Goal: Task Accomplishment & Management: Use online tool/utility

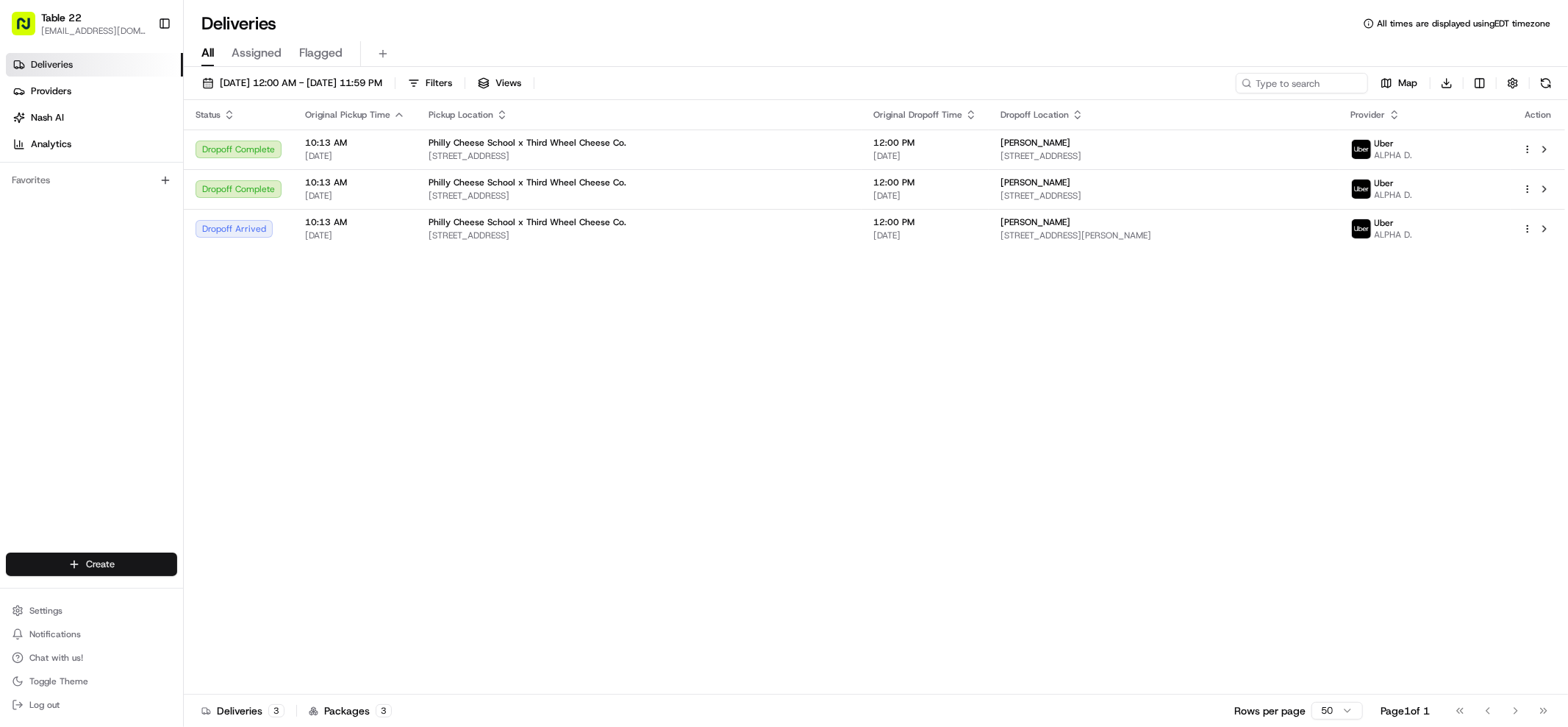
click at [130, 573] on html "Table 22 nikos@table22.com Toggle Sidebar Deliveries Providers Nash AI Analytic…" at bounding box center [784, 363] width 1568 height 727
click at [225, 620] on link "CSV Upload" at bounding box center [265, 618] width 164 height 26
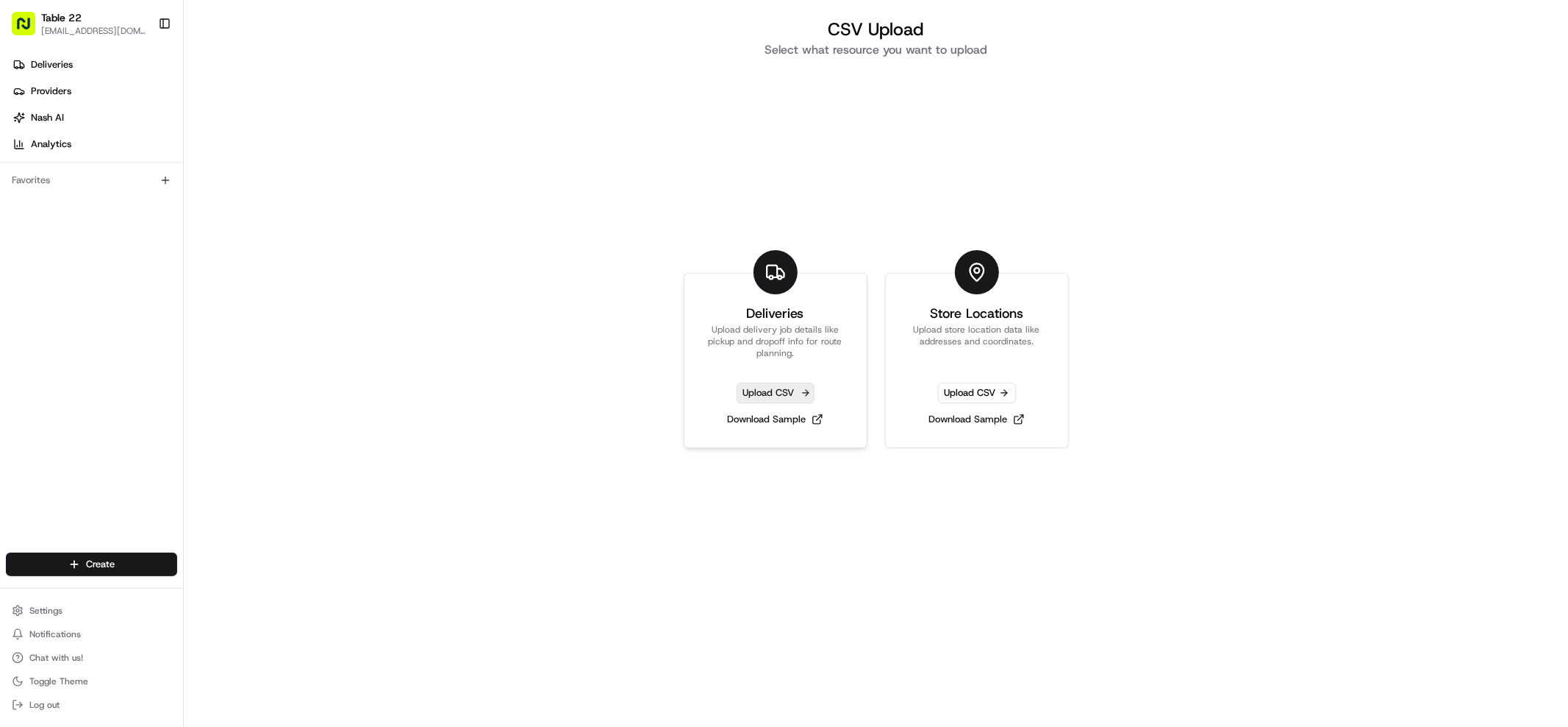
click at [795, 398] on span "Upload CSV" at bounding box center [775, 393] width 78 height 21
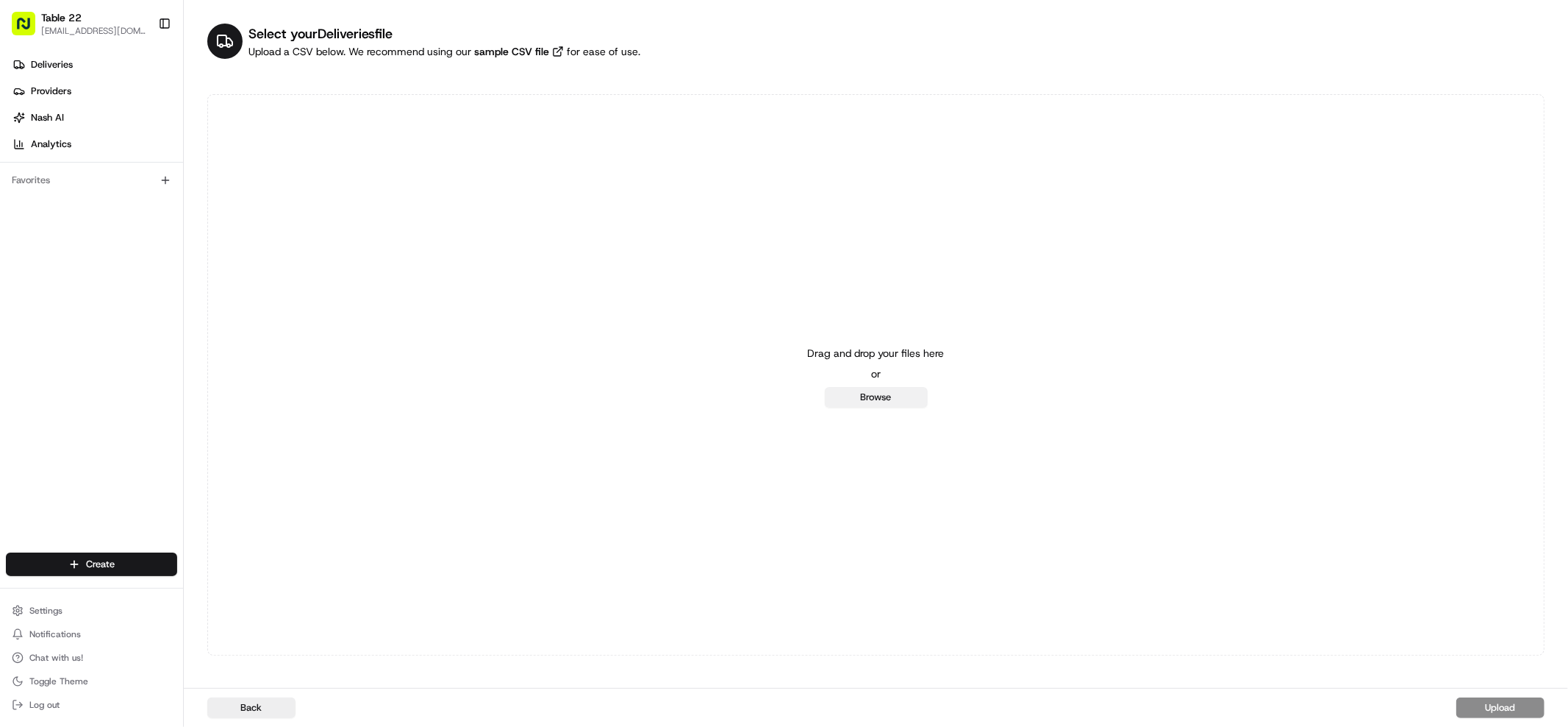
click at [868, 395] on button "Browse" at bounding box center [876, 397] width 103 height 21
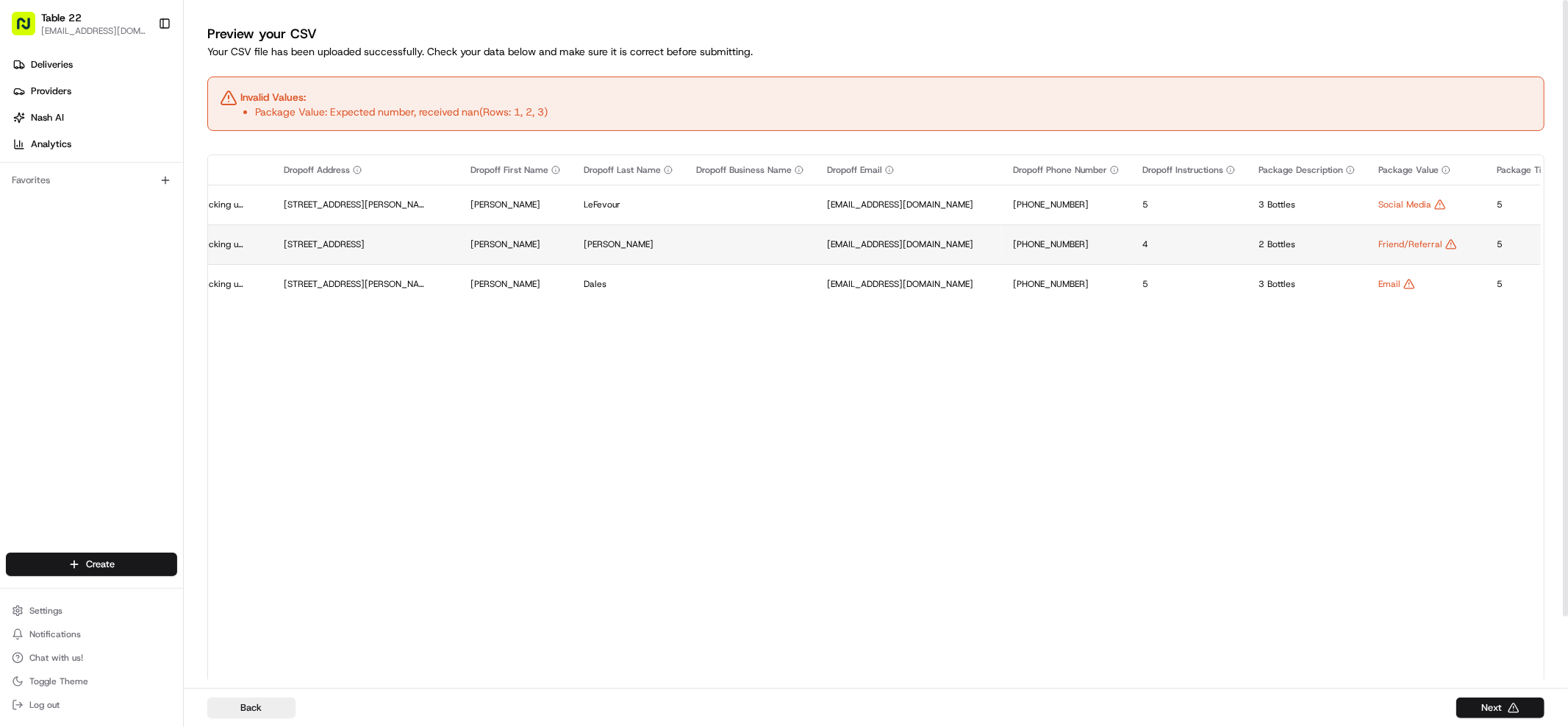
scroll to position [0, 1883]
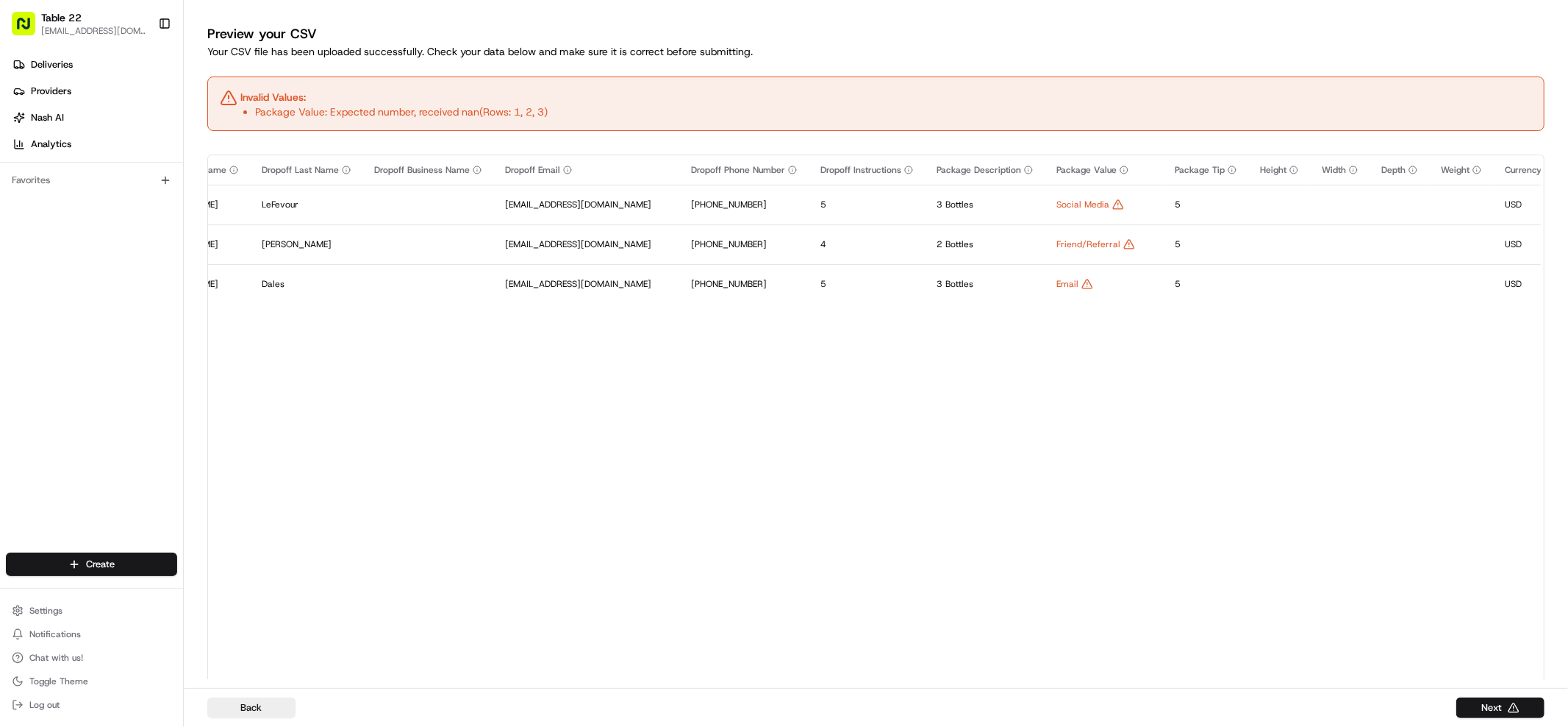
click at [111, 560] on html "Table 22 nikos@table22.com Toggle Sidebar Deliveries Providers Nash AI Analytic…" at bounding box center [784, 363] width 1568 height 727
click at [304, 626] on link "CSV Upload" at bounding box center [265, 618] width 164 height 26
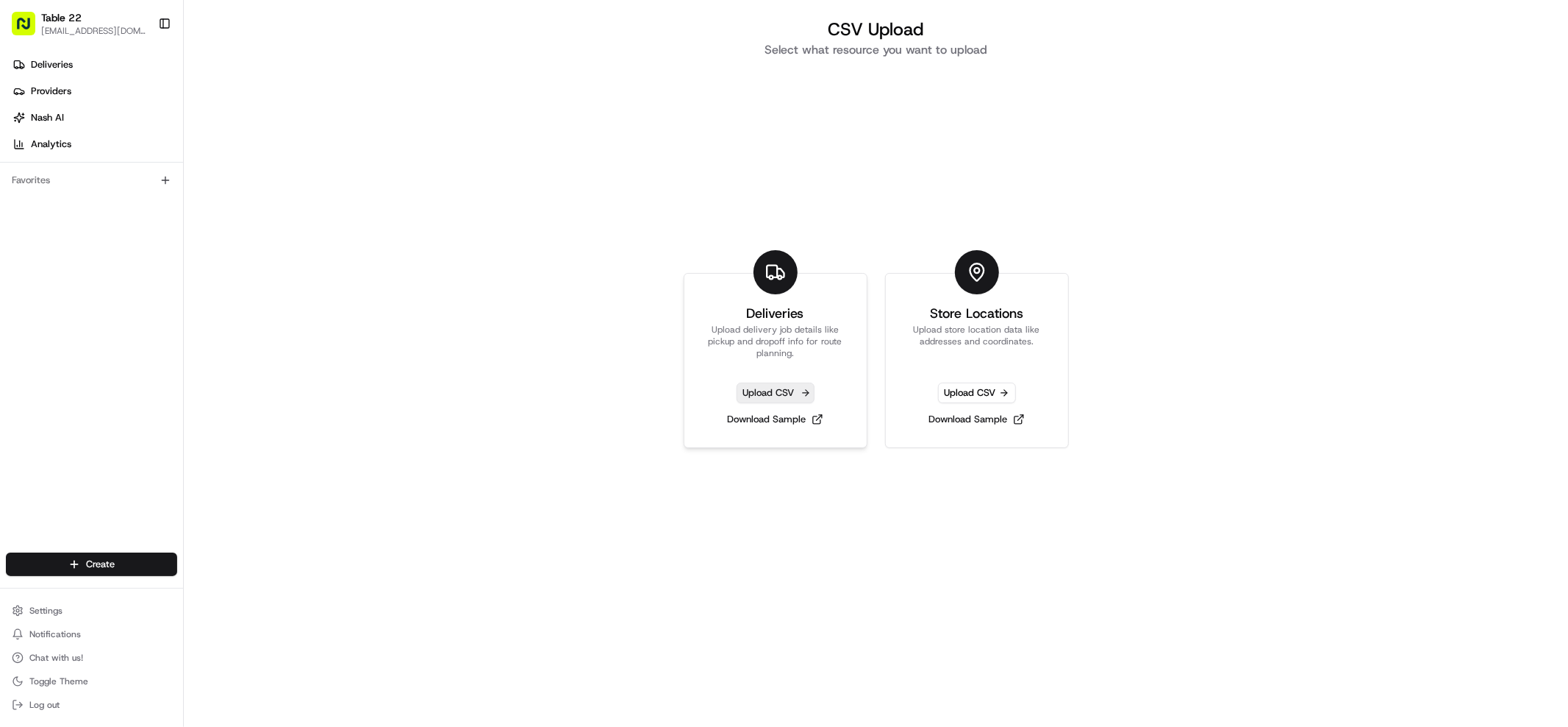
click at [787, 398] on span "Upload CSV" at bounding box center [775, 393] width 78 height 21
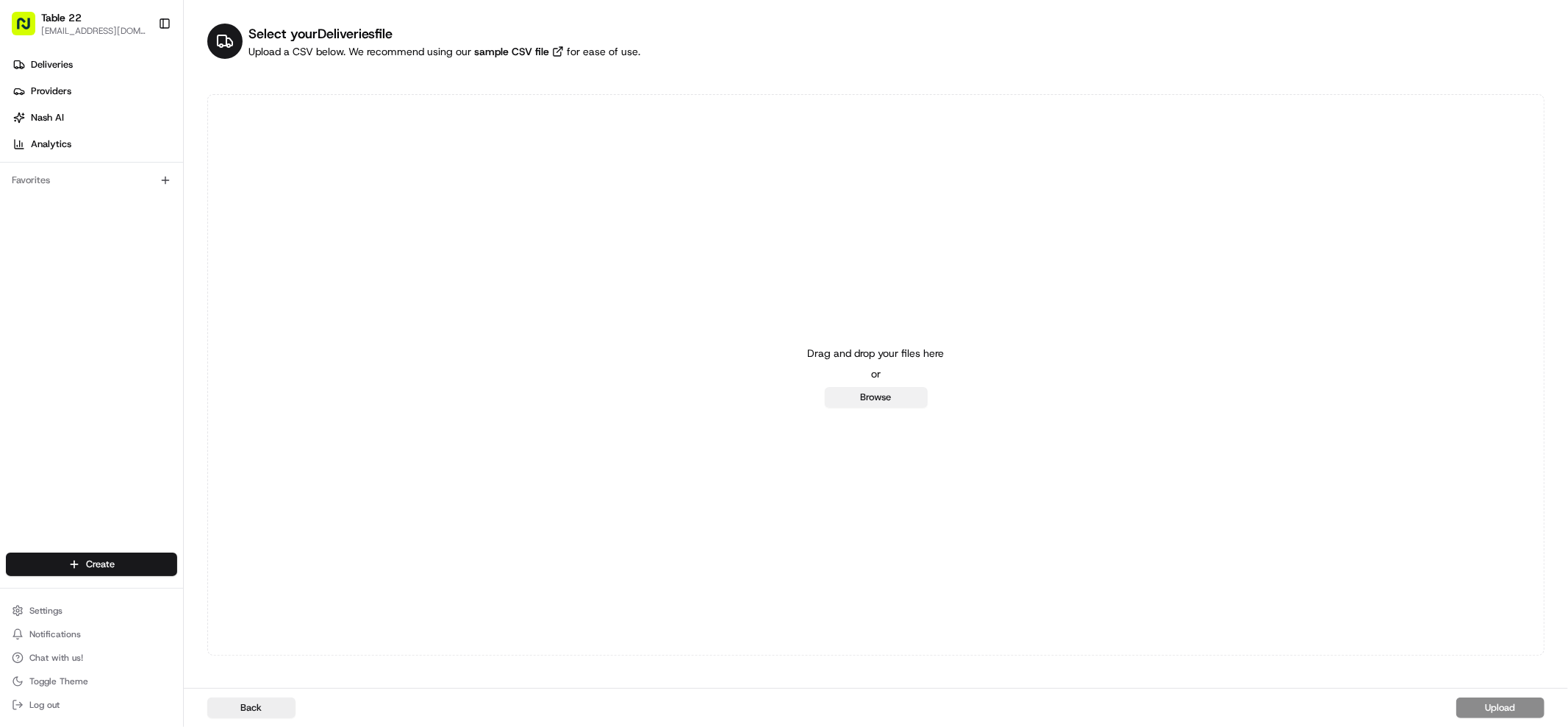
click at [882, 398] on button "Browse" at bounding box center [876, 397] width 103 height 21
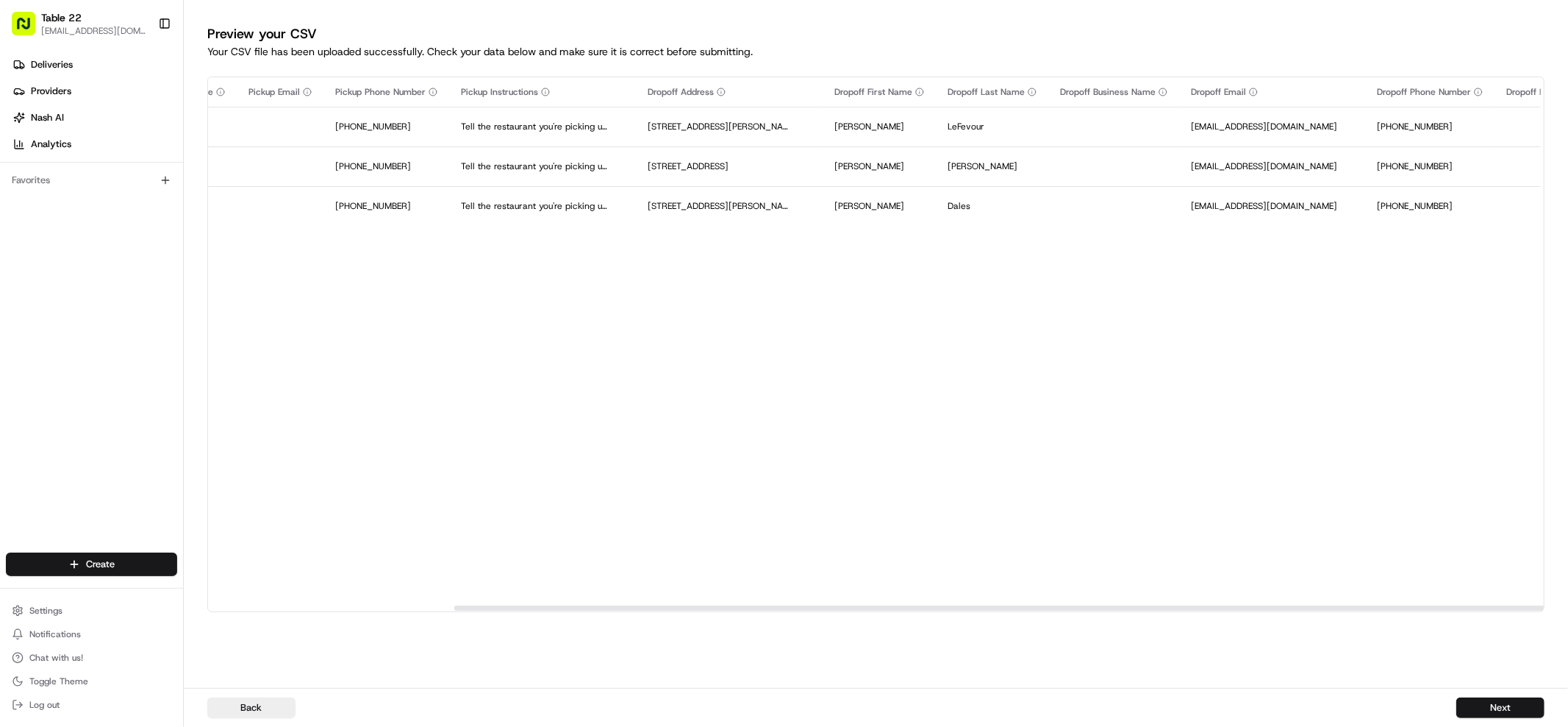
scroll to position [0, 1843]
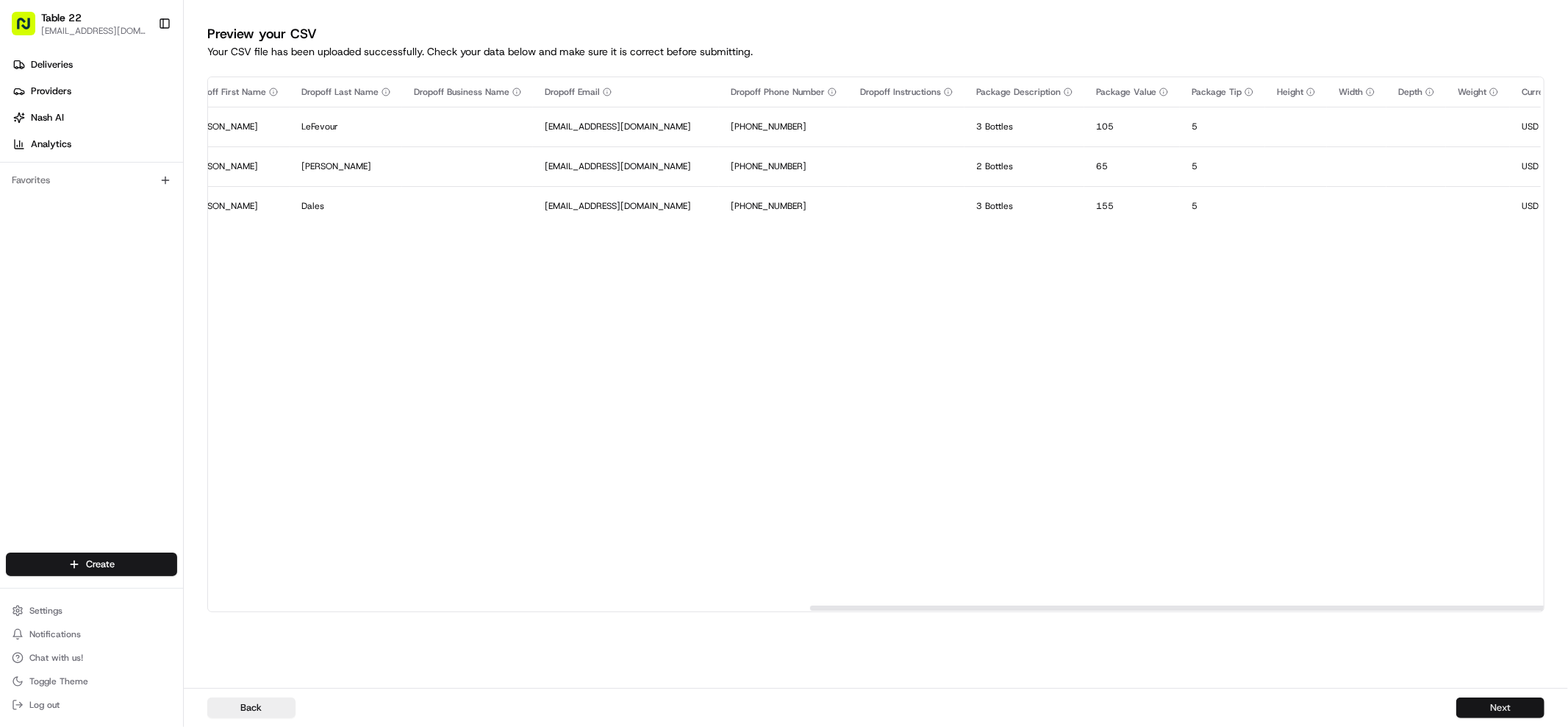
click at [1495, 704] on button "Next" at bounding box center [1500, 707] width 88 height 21
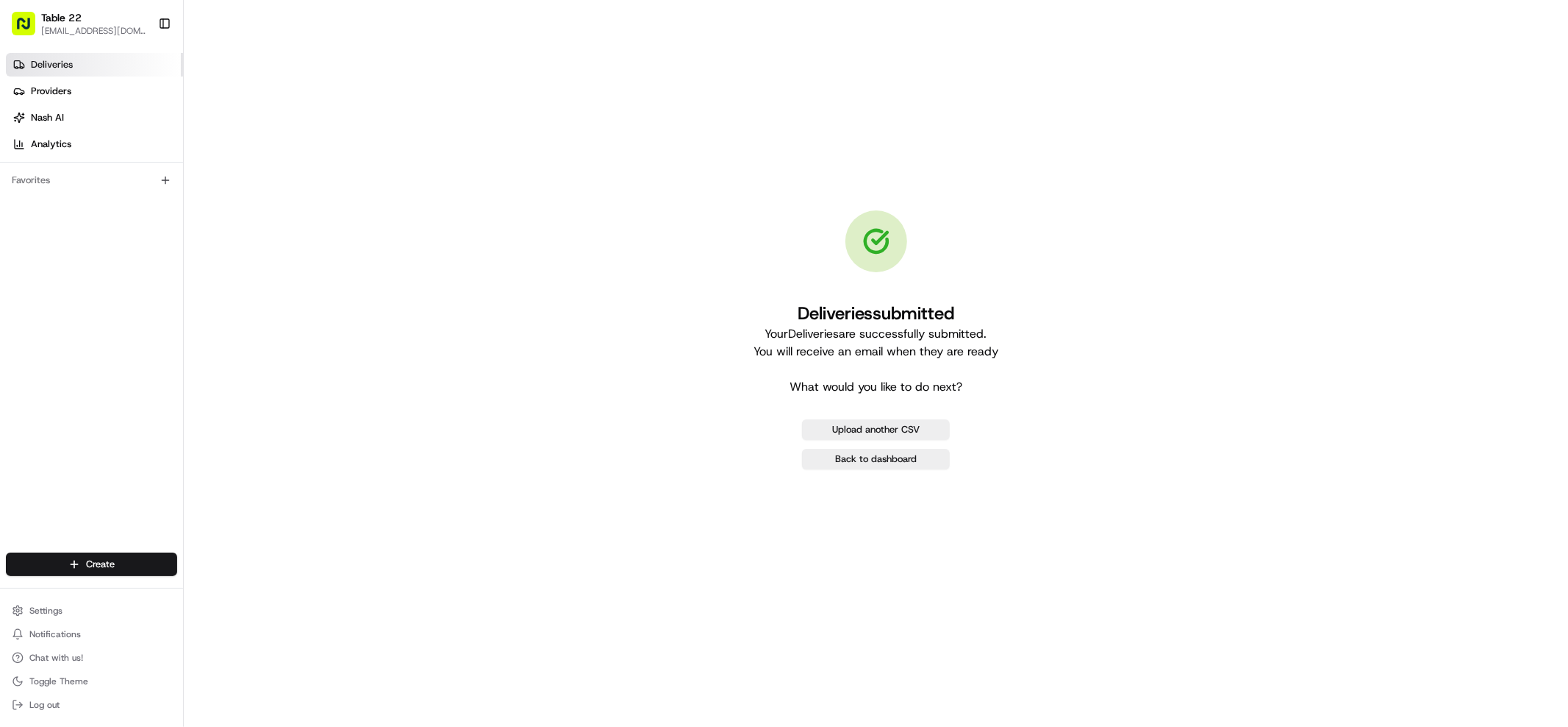
click at [129, 59] on link "Deliveries" at bounding box center [94, 65] width 177 height 24
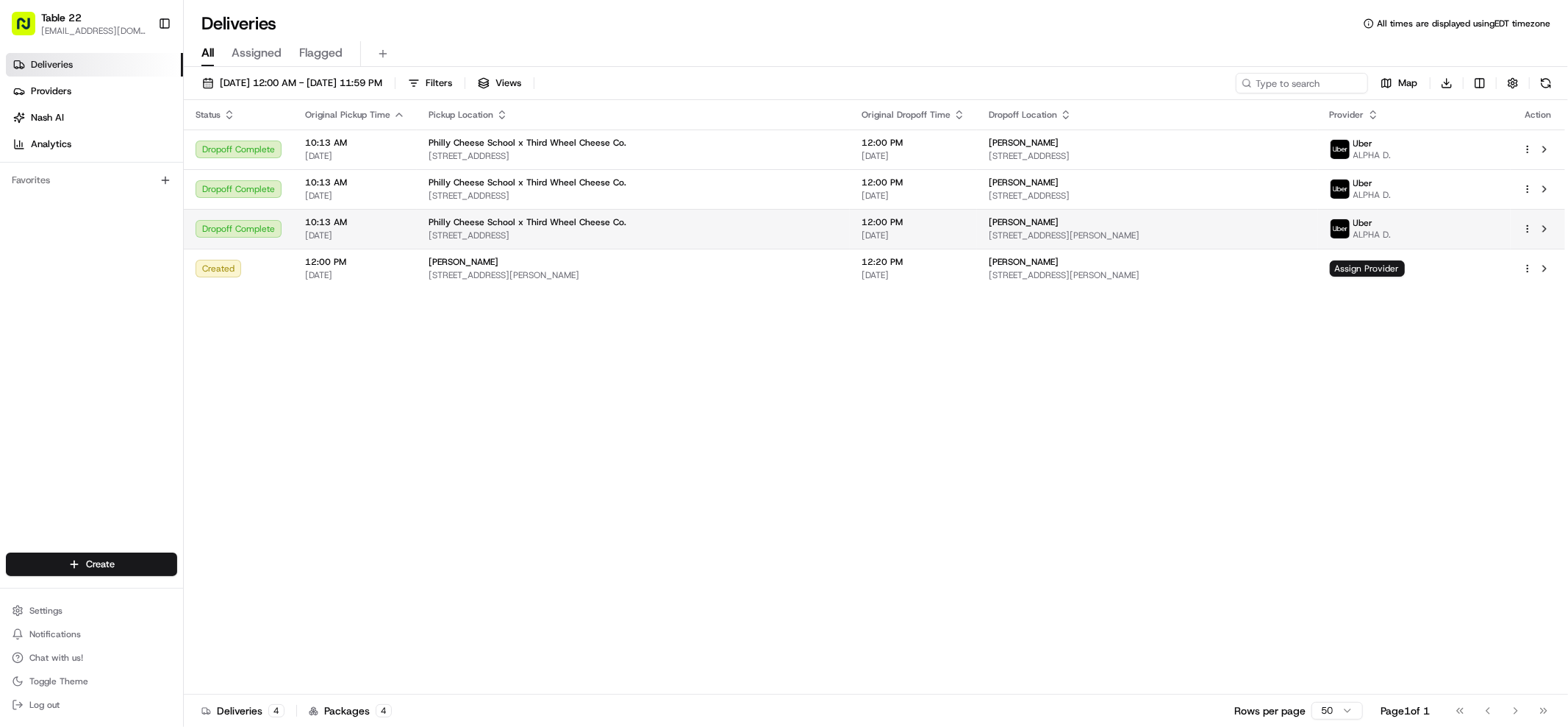
click at [989, 230] on span "[STREET_ADDRESS][PERSON_NAME]" at bounding box center [1148, 236] width 318 height 12
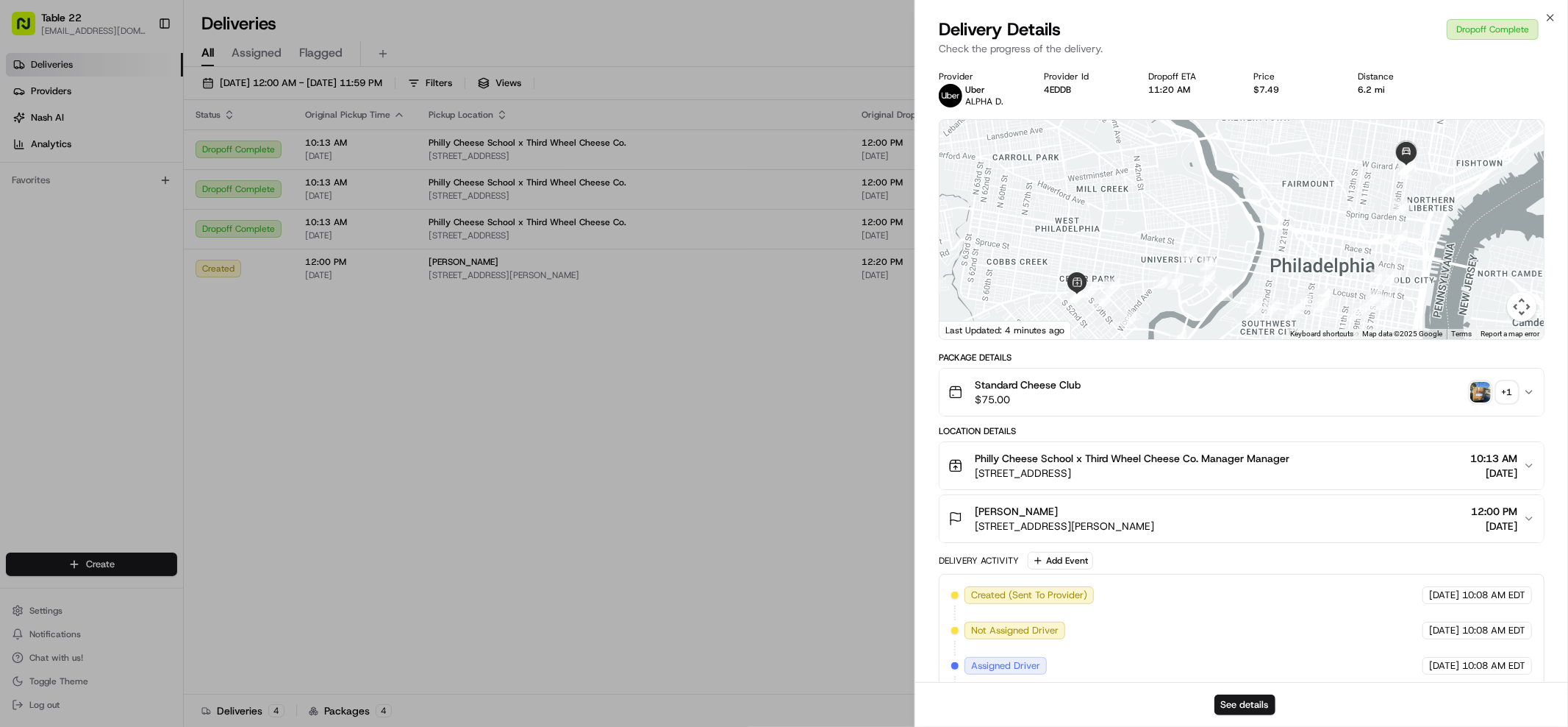
click at [1486, 390] on img "button" at bounding box center [1481, 392] width 20 height 21
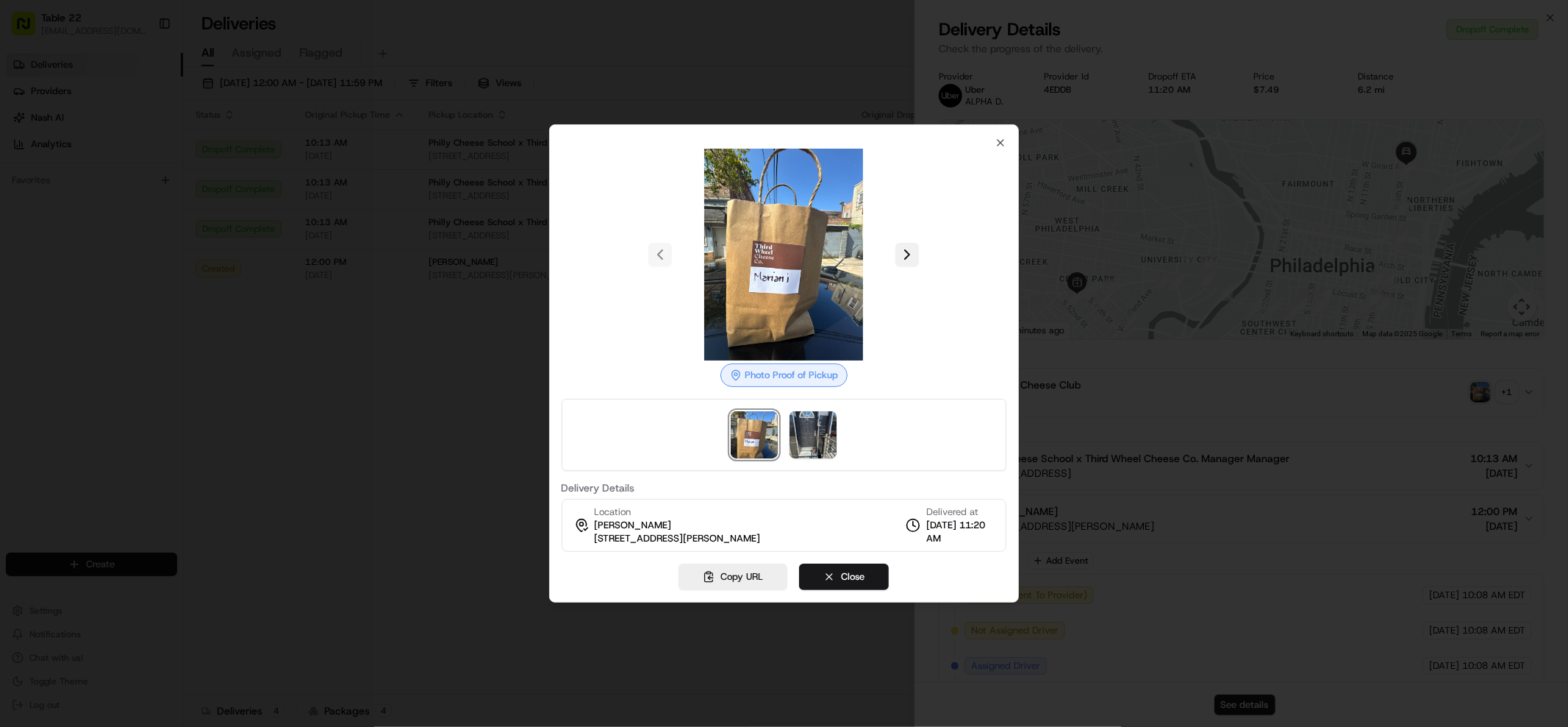
click at [912, 261] on button at bounding box center [907, 255] width 24 height 24
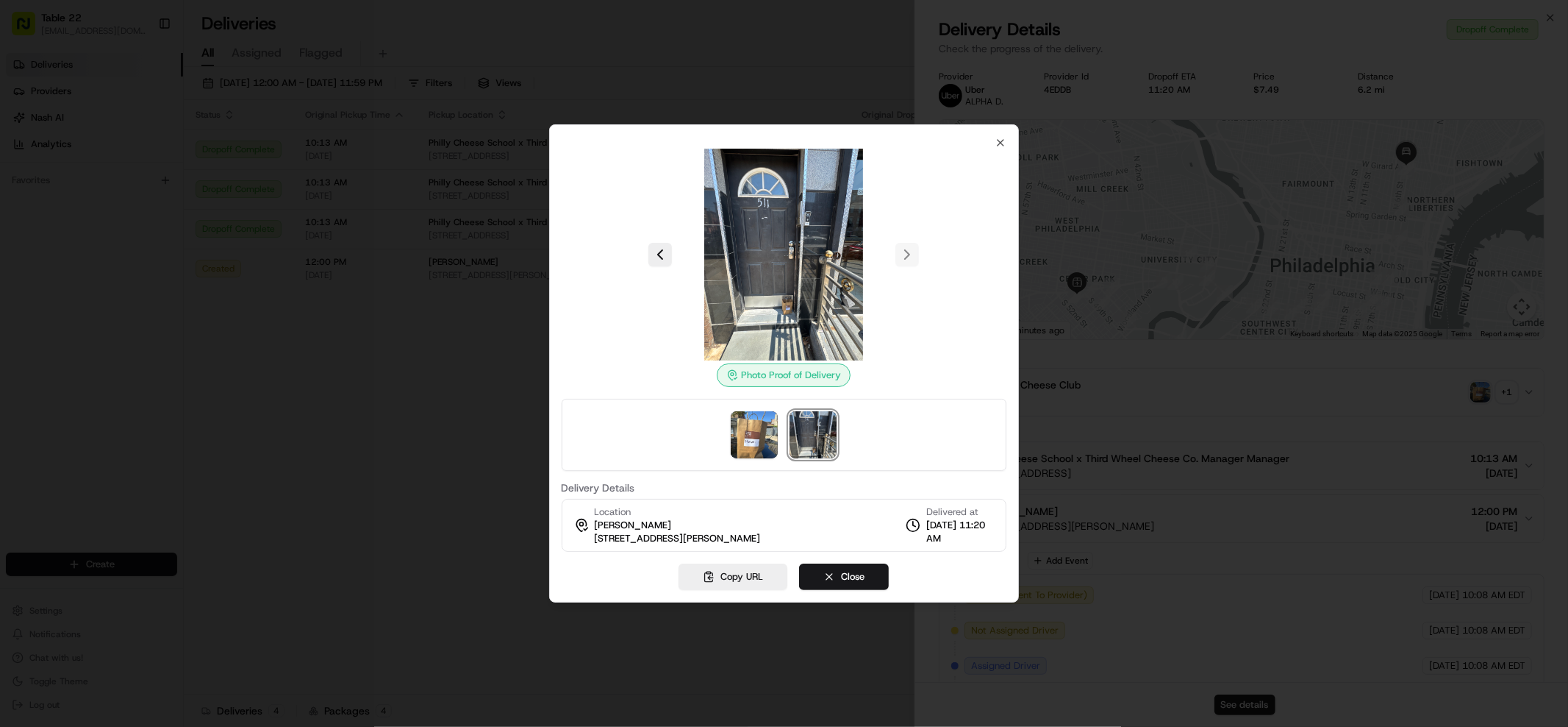
click at [992, 141] on div "Photo Proof of Delivery Delivery Details Location Jeanne Mariani 511 W Girard A…" at bounding box center [785, 344] width 446 height 415
click at [1008, 138] on div "Photo Proof of Delivery Delivery Details Location Jeanne Mariani 511 W Girard A…" at bounding box center [784, 363] width 471 height 478
click at [1006, 141] on icon "button" at bounding box center [1001, 143] width 12 height 12
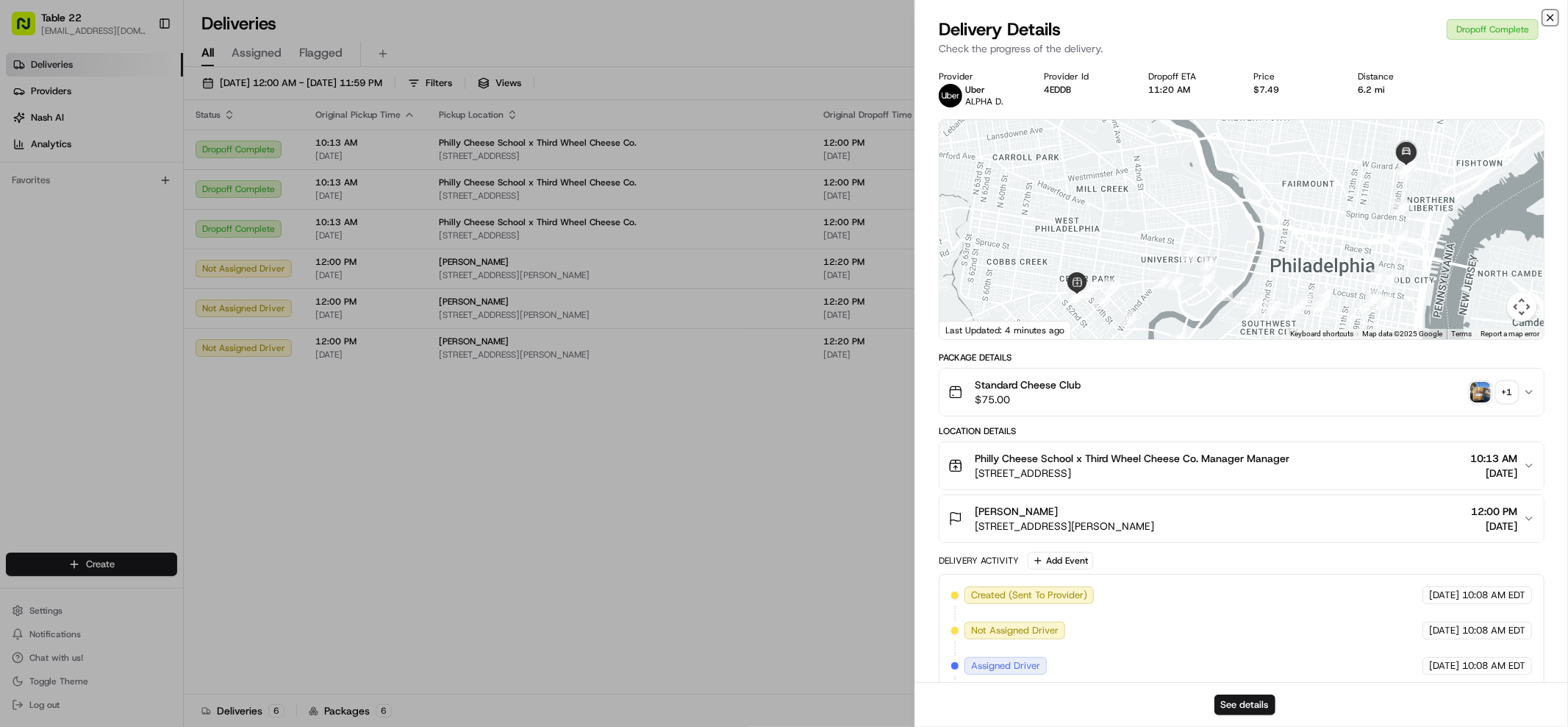
click at [1549, 15] on icon "button" at bounding box center [1551, 18] width 12 height 12
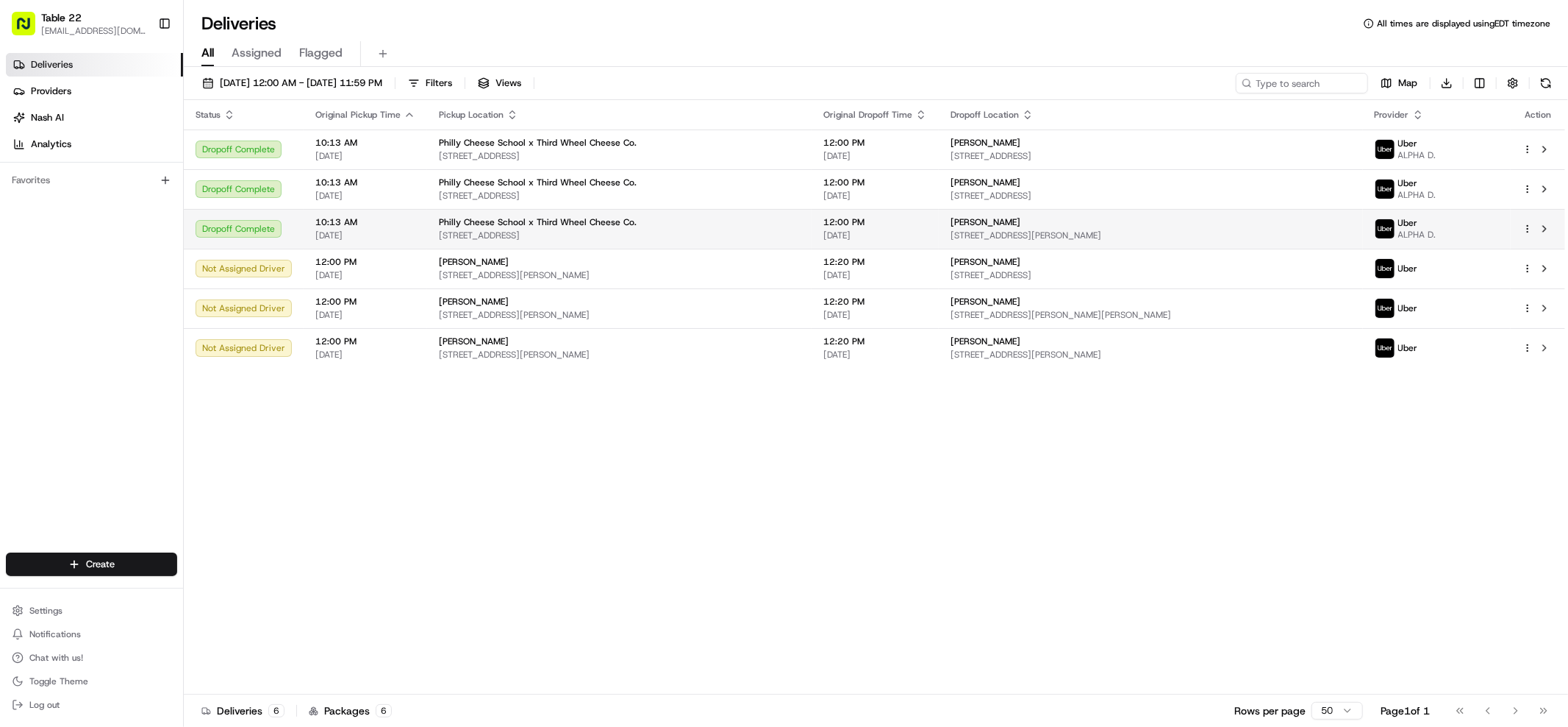
click at [921, 224] on td "12:00 PM 08/15/2025" at bounding box center [875, 228] width 127 height 39
click at [1532, 228] on html "Table 22 nikos@table22.com Toggle Sidebar Deliveries Providers Nash AI Analytic…" at bounding box center [784, 363] width 1568 height 727
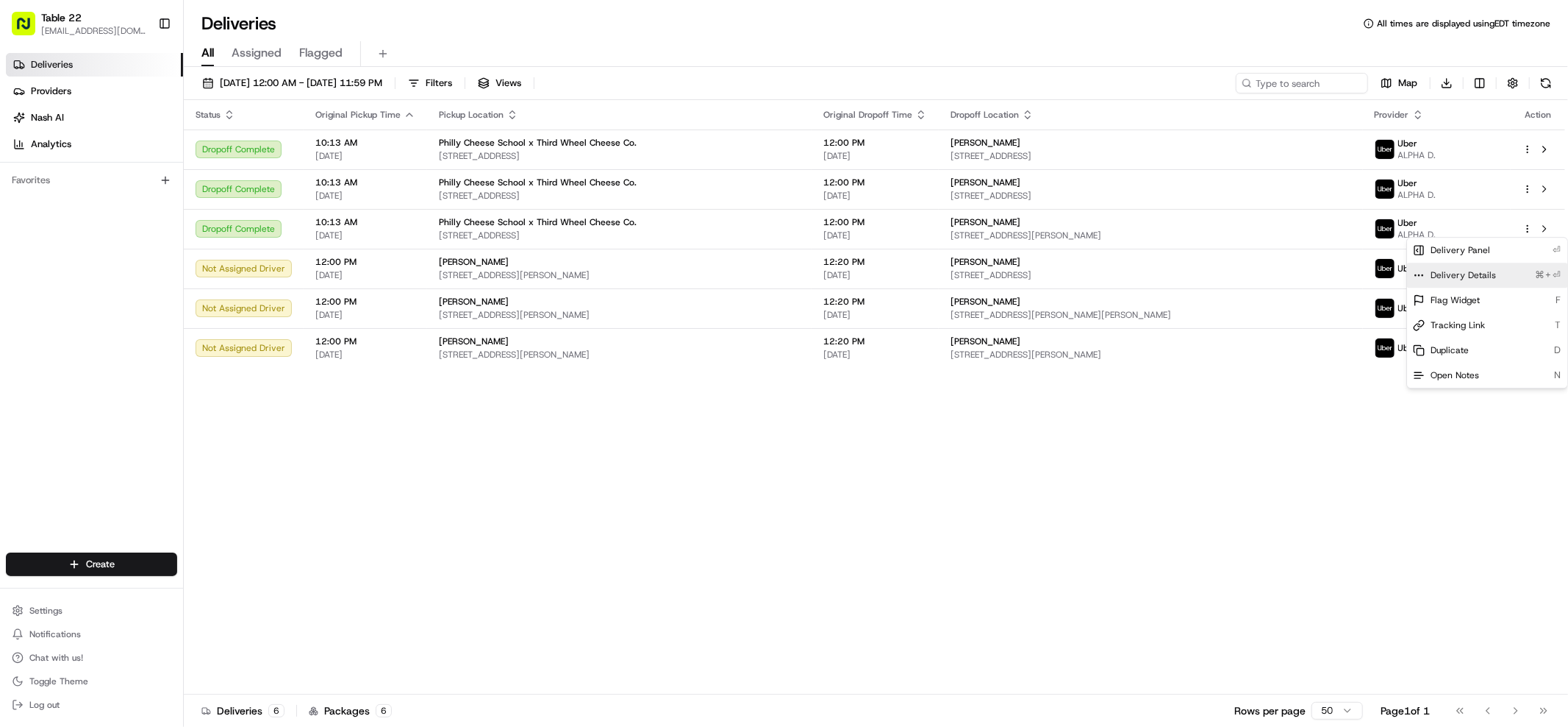
click at [1490, 278] on span "Delivery Details" at bounding box center [1463, 275] width 66 height 12
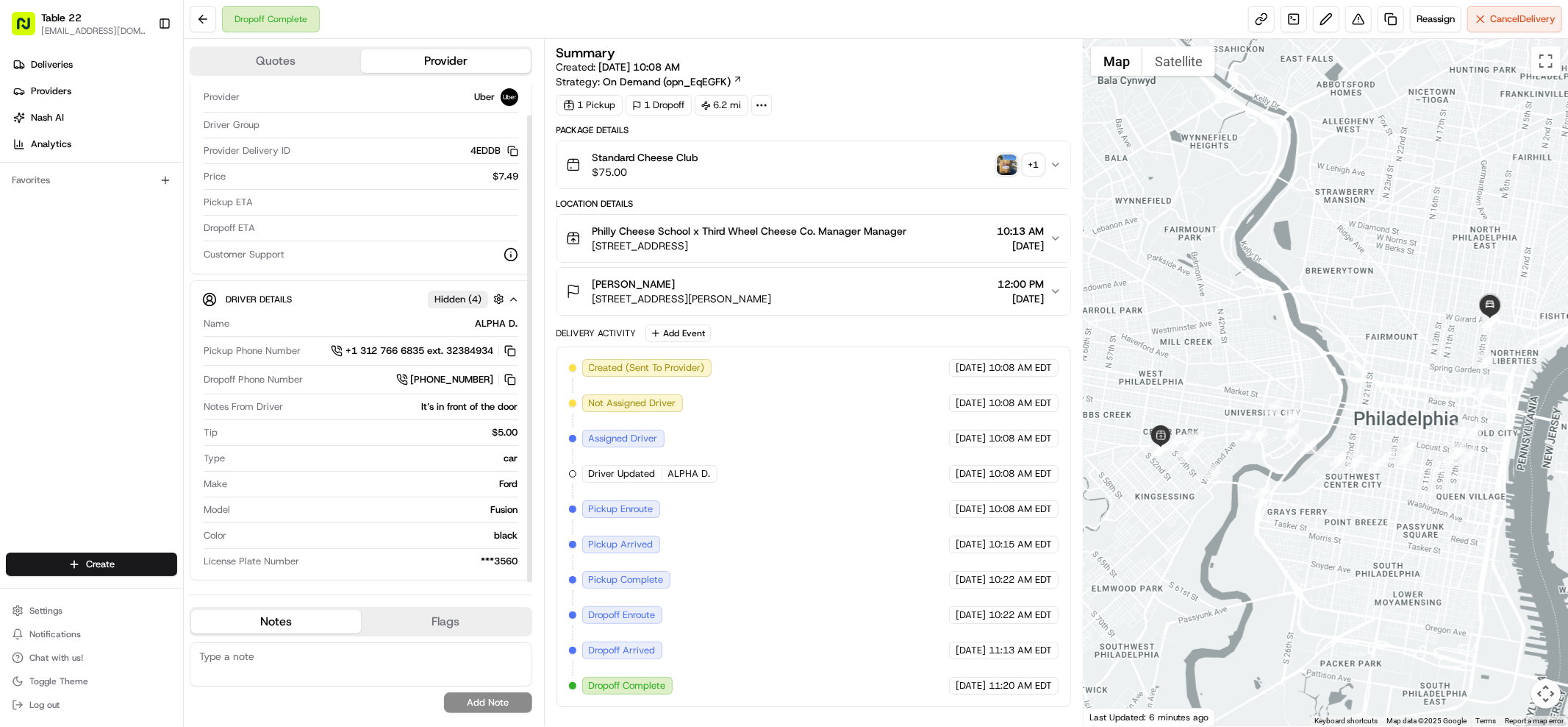
scroll to position [32, 0]
click at [60, 67] on span "Deliveries" at bounding box center [51, 64] width 42 height 13
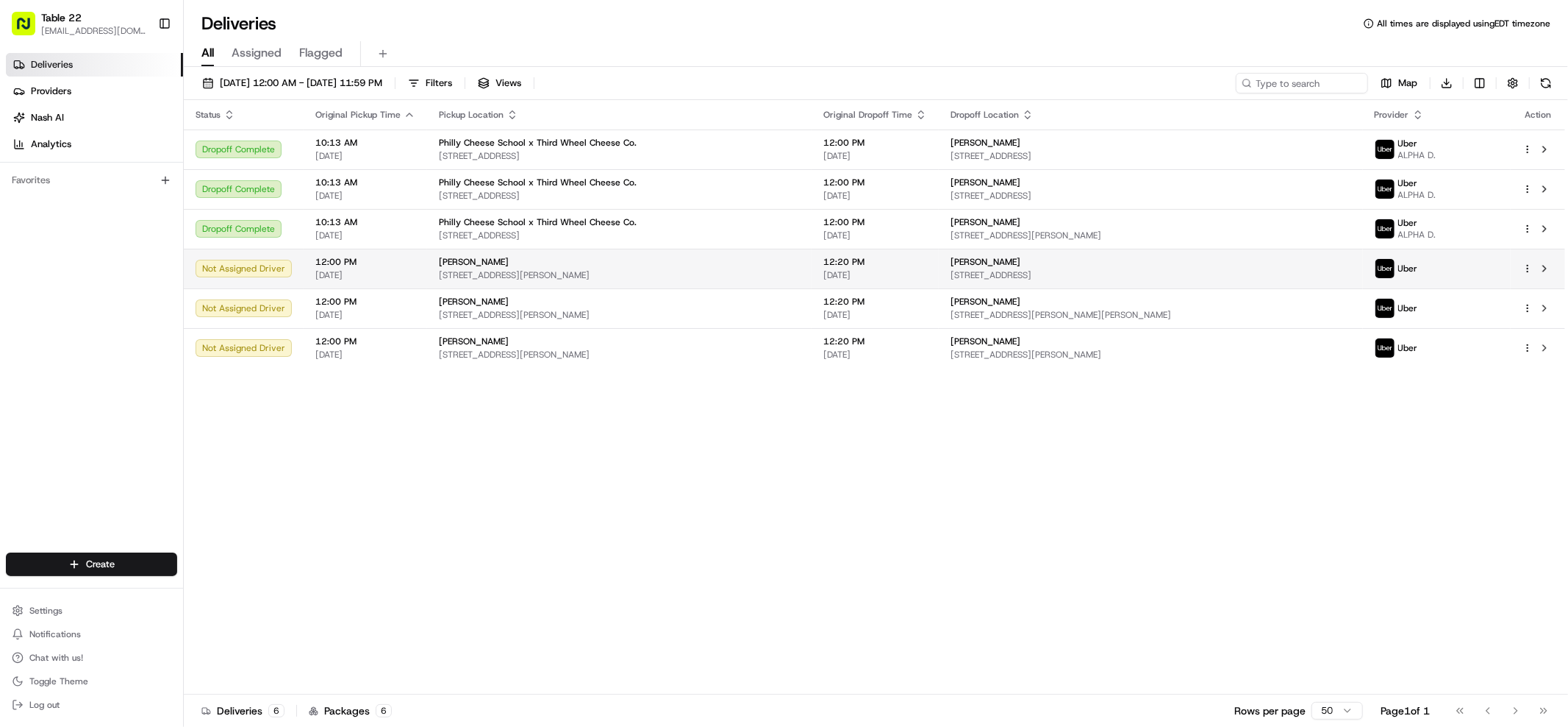
click at [1474, 270] on div "Uber" at bounding box center [1437, 268] width 125 height 21
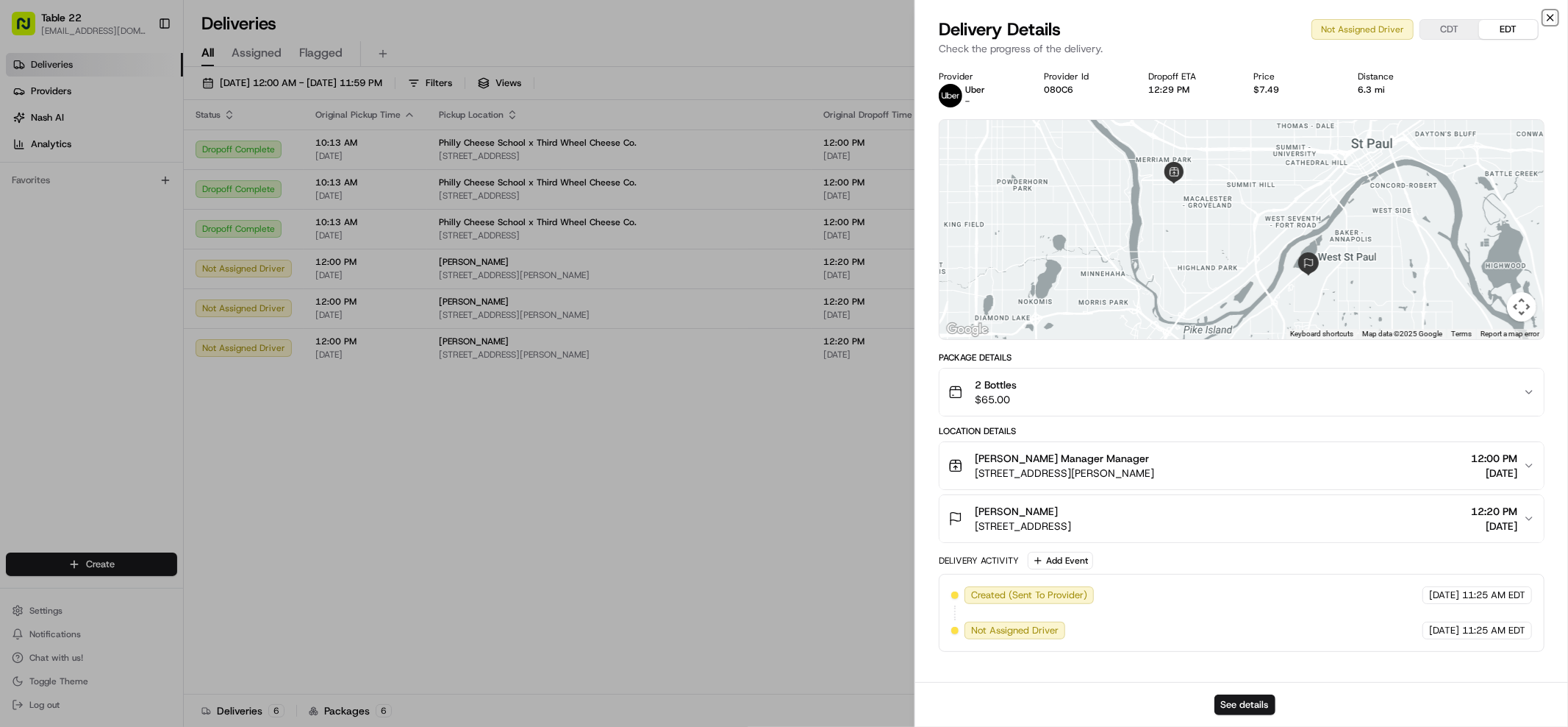
click at [1548, 15] on icon "button" at bounding box center [1550, 17] width 6 height 6
